Goal: Transaction & Acquisition: Purchase product/service

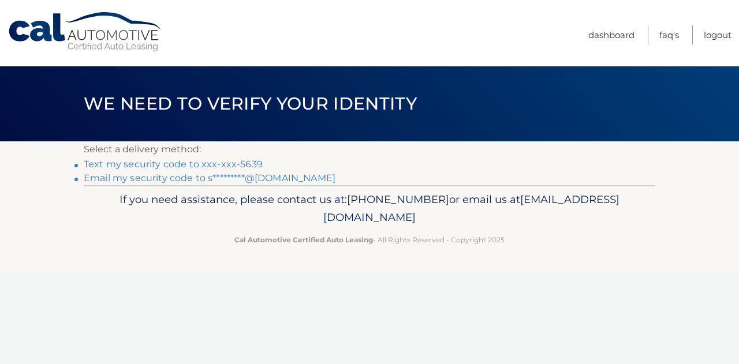
click at [253, 162] on link "Text my security code to xxx-xxx-5639" at bounding box center [173, 164] width 179 height 11
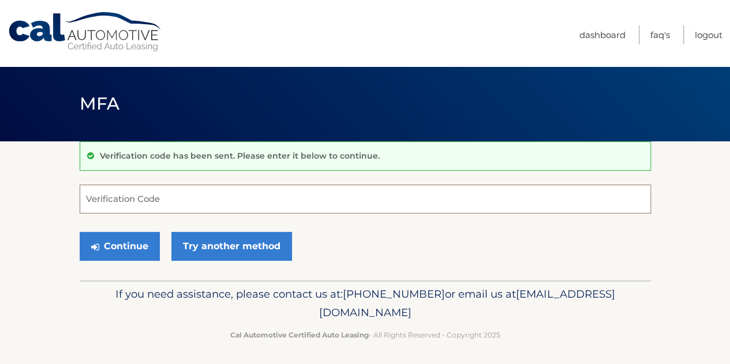
click at [204, 207] on input "Verification Code" at bounding box center [366, 199] width 572 height 29
type input "238167"
click at [80, 232] on button "Continue" at bounding box center [120, 246] width 80 height 29
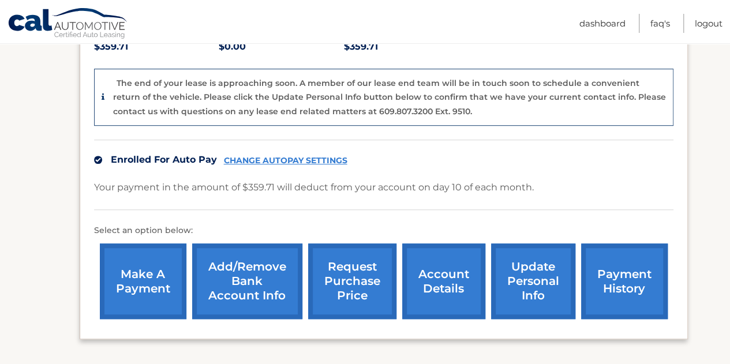
scroll to position [282, 0]
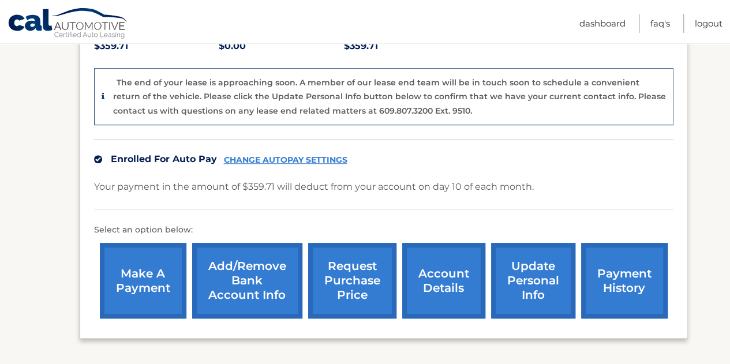
click at [134, 271] on link "make a payment" at bounding box center [143, 281] width 87 height 76
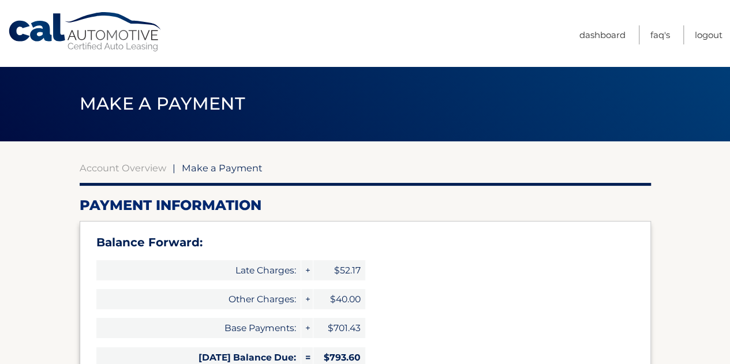
type input "1153.31"
select select "YzkyZDRjZmMtN2Q0Ny00YjYwLWI3MTYtY2Y1OWYwM2U5M2Q1"
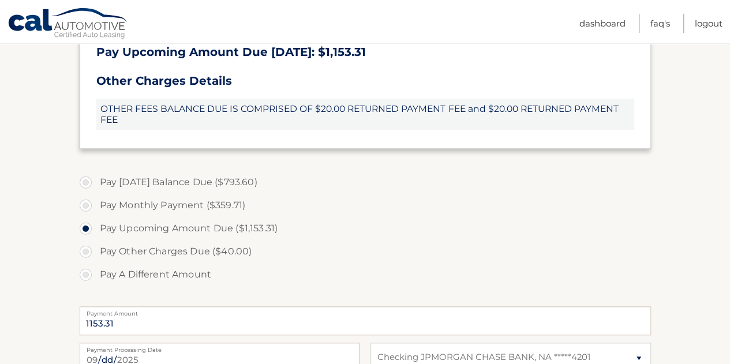
scroll to position [513, 0]
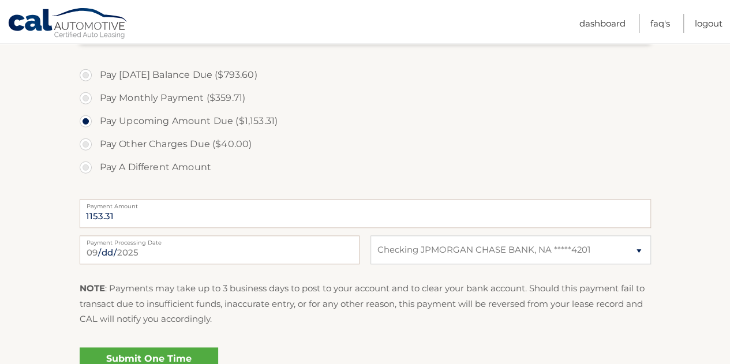
click at [88, 168] on label "Pay A Different Amount" at bounding box center [366, 167] width 572 height 23
click at [88, 168] on input "Pay A Different Amount" at bounding box center [90, 165] width 12 height 18
radio input "true"
type input "500"
click at [308, 181] on div "Pay Today's Balance Due ($793.60) Pay Monthly Payment ($359.71) Pay Upcoming Am…" at bounding box center [366, 128] width 572 height 128
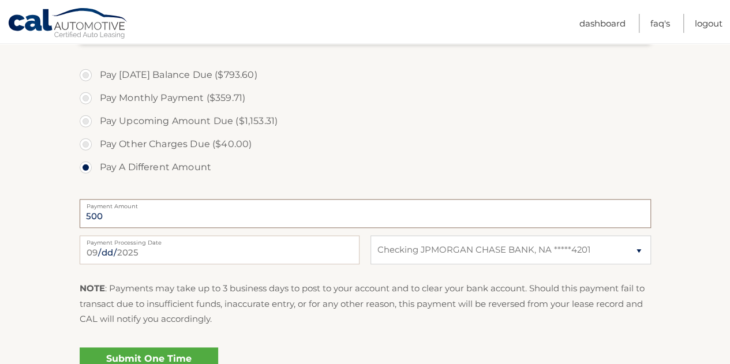
click at [141, 211] on input "500" at bounding box center [366, 213] width 572 height 29
click at [285, 292] on p "NOTE : Payments may take up to 3 business days to post to your account and to c…" at bounding box center [366, 304] width 572 height 46
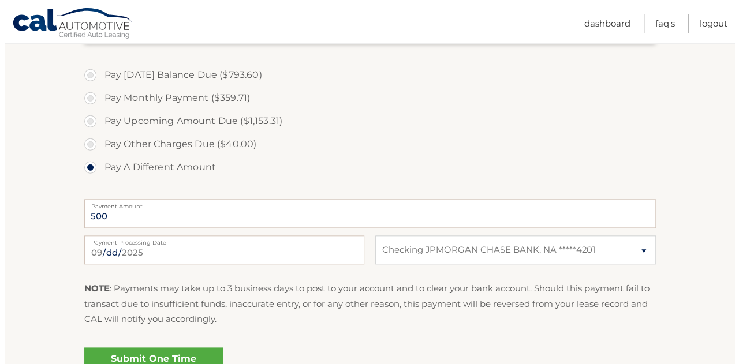
scroll to position [558, 0]
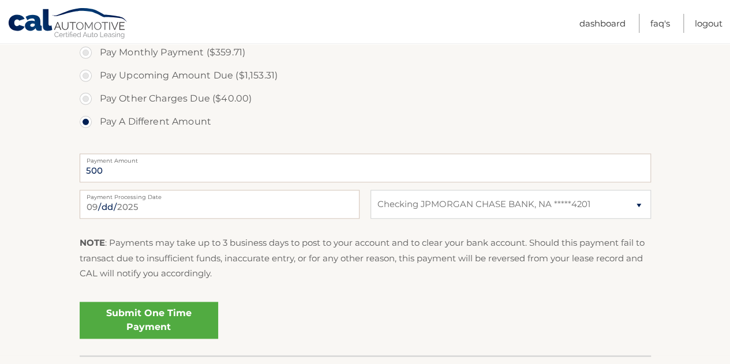
click at [169, 318] on link "Submit One Time Payment" at bounding box center [149, 320] width 139 height 37
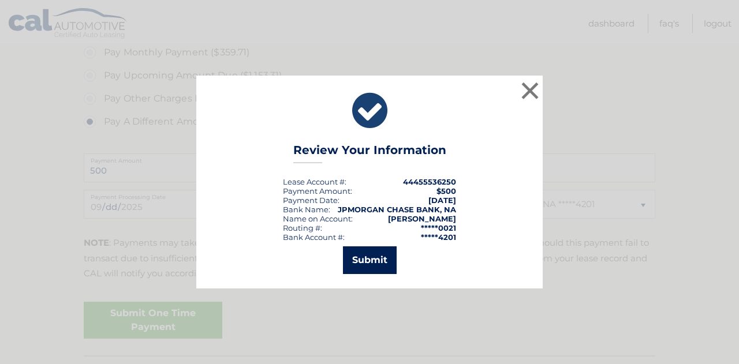
click at [382, 263] on button "Submit" at bounding box center [370, 260] width 54 height 28
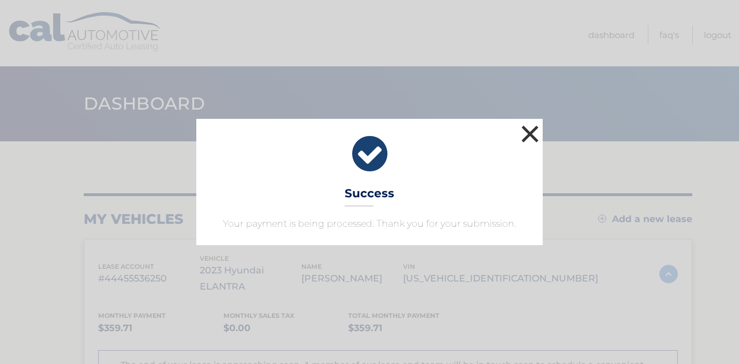
click at [524, 132] on button "×" at bounding box center [529, 133] width 23 height 23
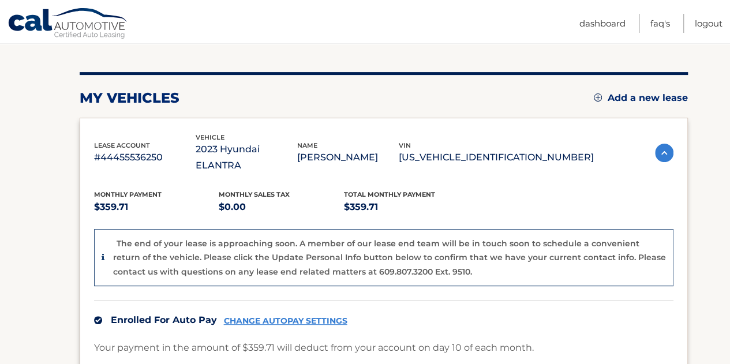
scroll to position [107, 0]
